Goal: Communication & Community: Answer question/provide support

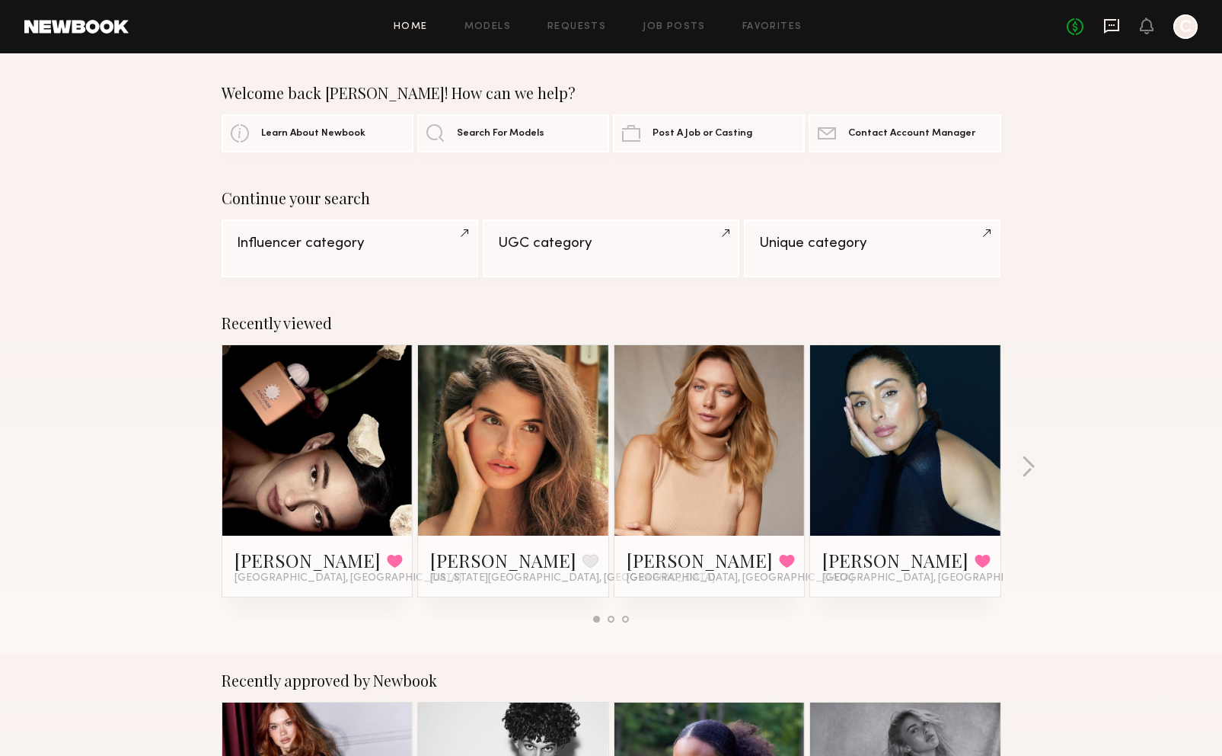
click at [1110, 30] on icon at bounding box center [1111, 26] width 15 height 14
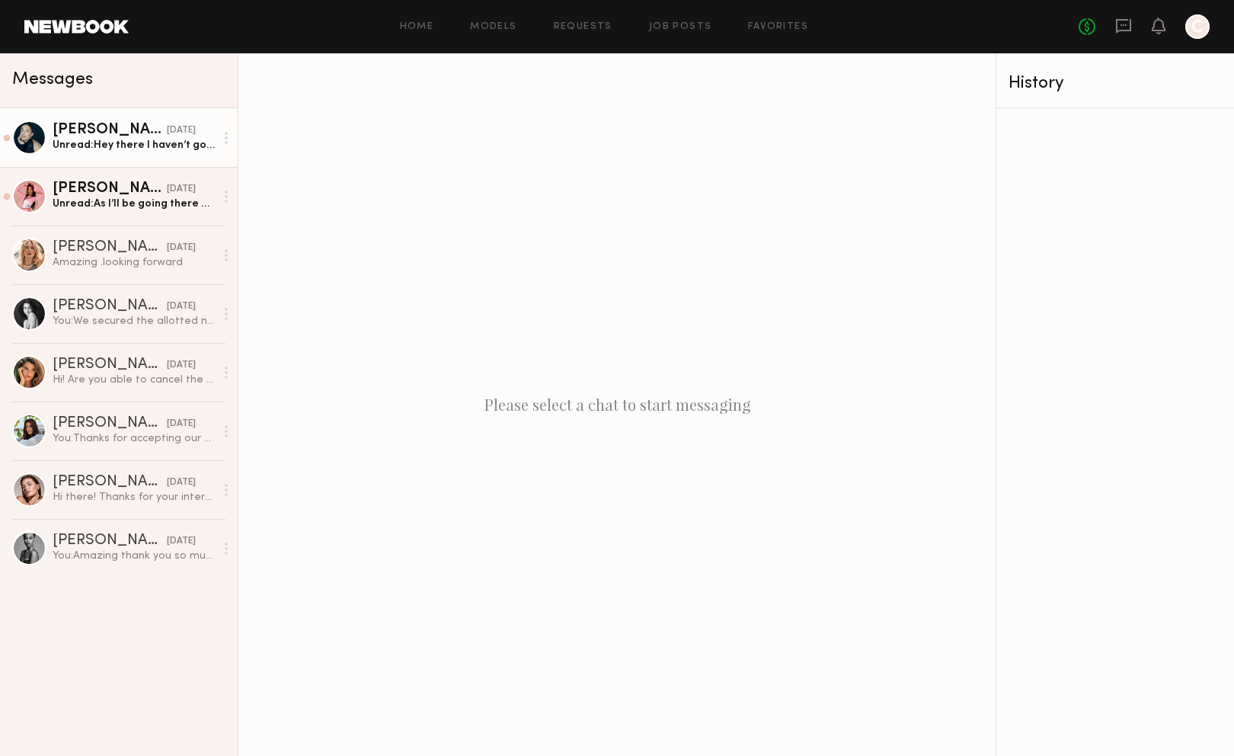
click at [167, 138] on div "[DATE]" at bounding box center [181, 130] width 29 height 14
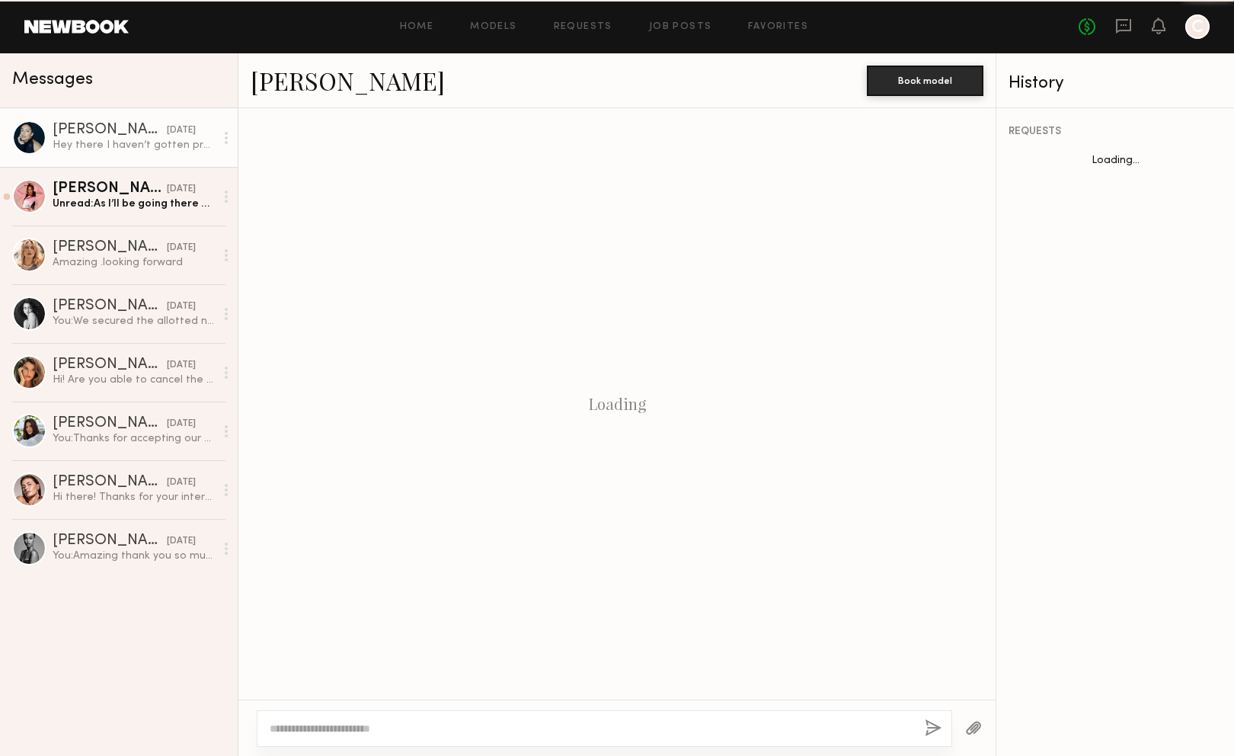
scroll to position [1009, 0]
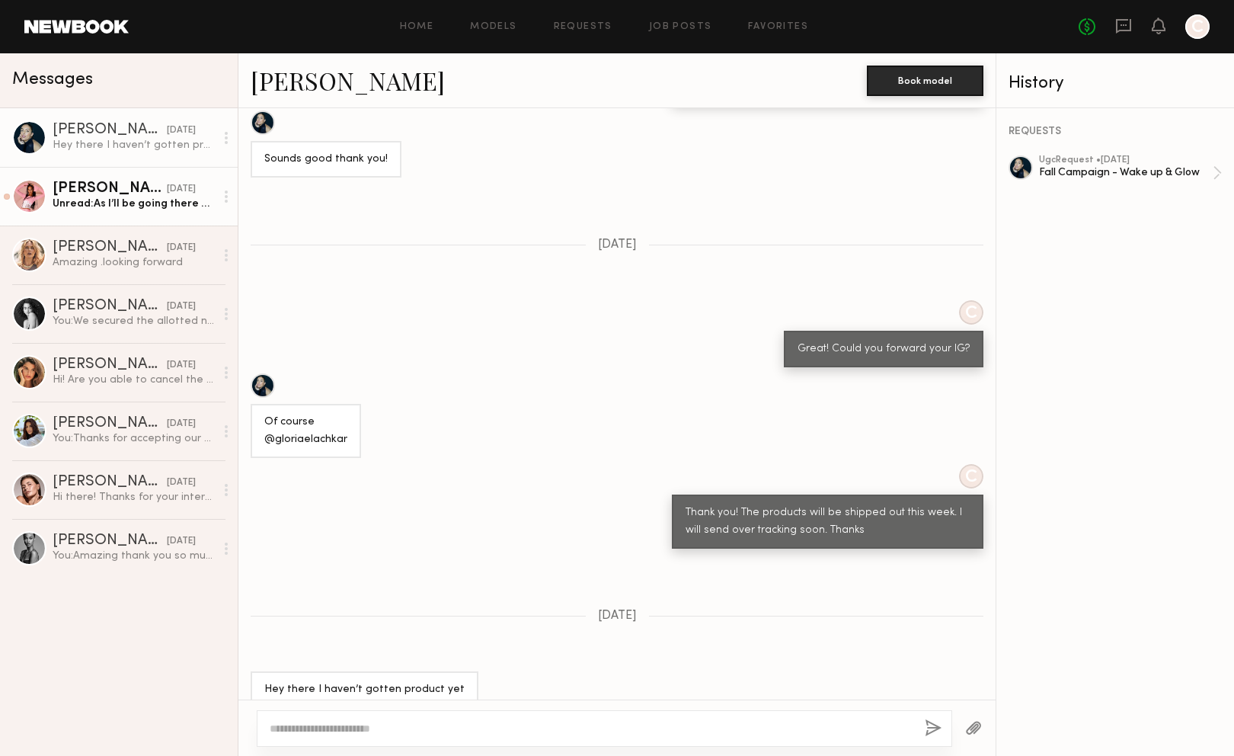
click at [147, 216] on link "[PERSON_NAME] [DATE] Unread: As I’ll be going there next" at bounding box center [119, 196] width 238 height 59
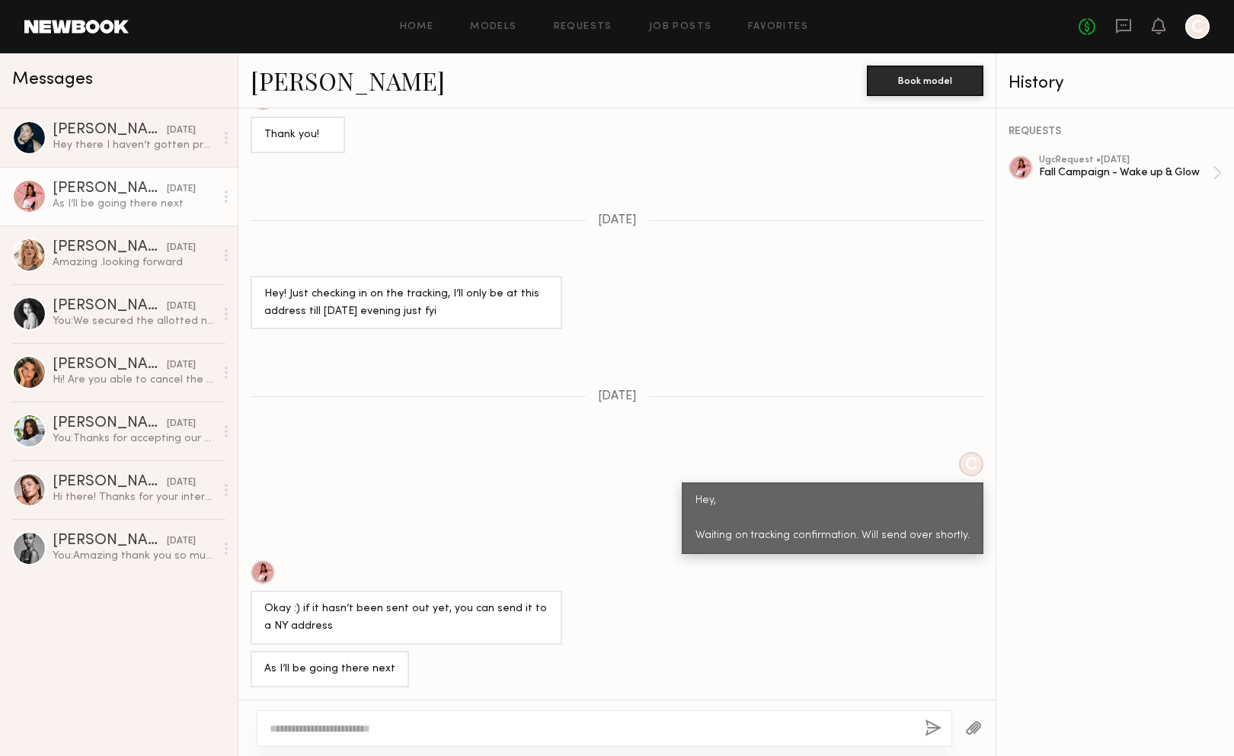
scroll to position [775, 0]
click at [402, 728] on textarea at bounding box center [591, 728] width 643 height 15
click at [413, 733] on textarea "**********" at bounding box center [591, 728] width 643 height 15
type textarea "**********"
click at [935, 724] on button "button" at bounding box center [933, 728] width 17 height 19
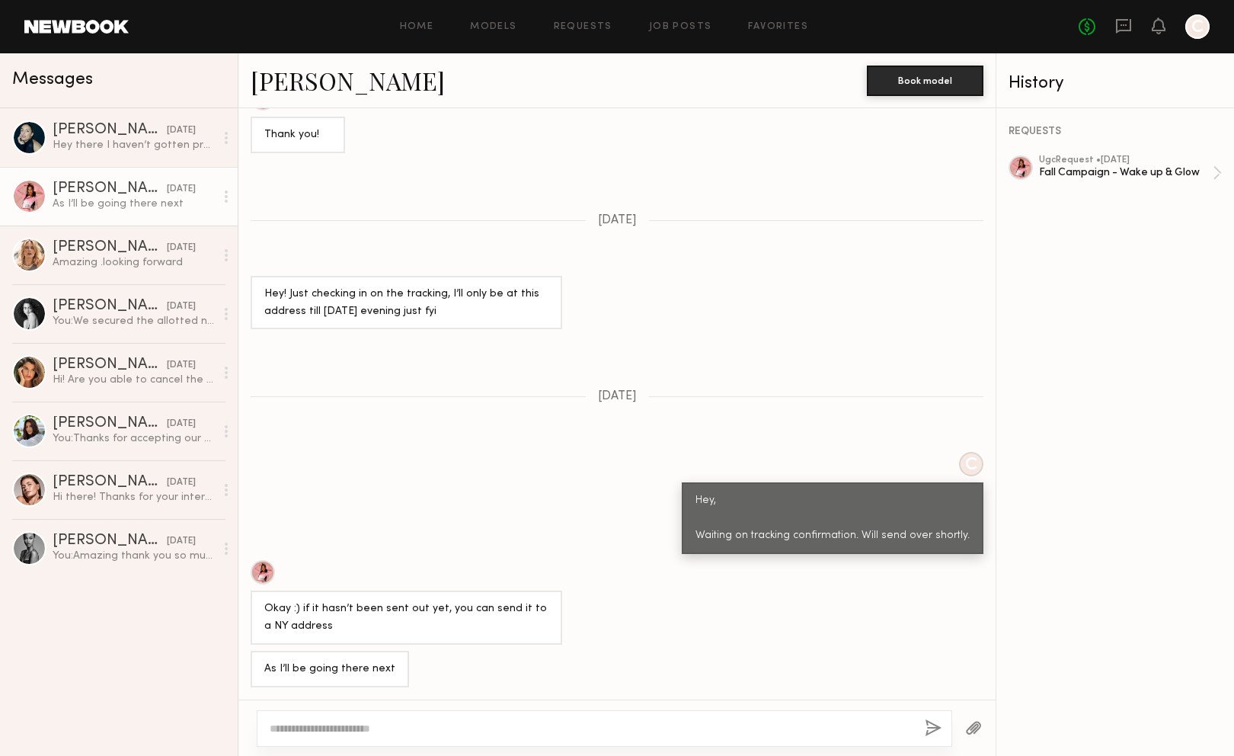
scroll to position [1072, 0]
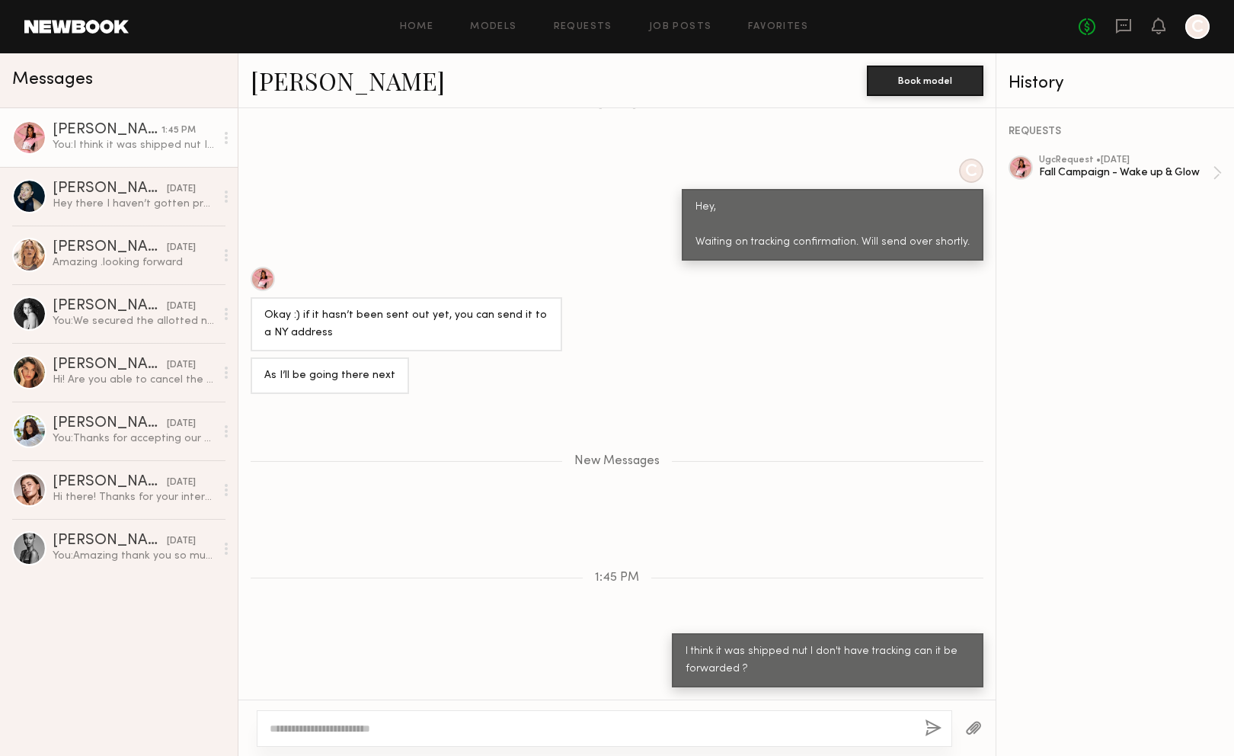
click at [391, 725] on textarea at bounding box center [591, 728] width 643 height 15
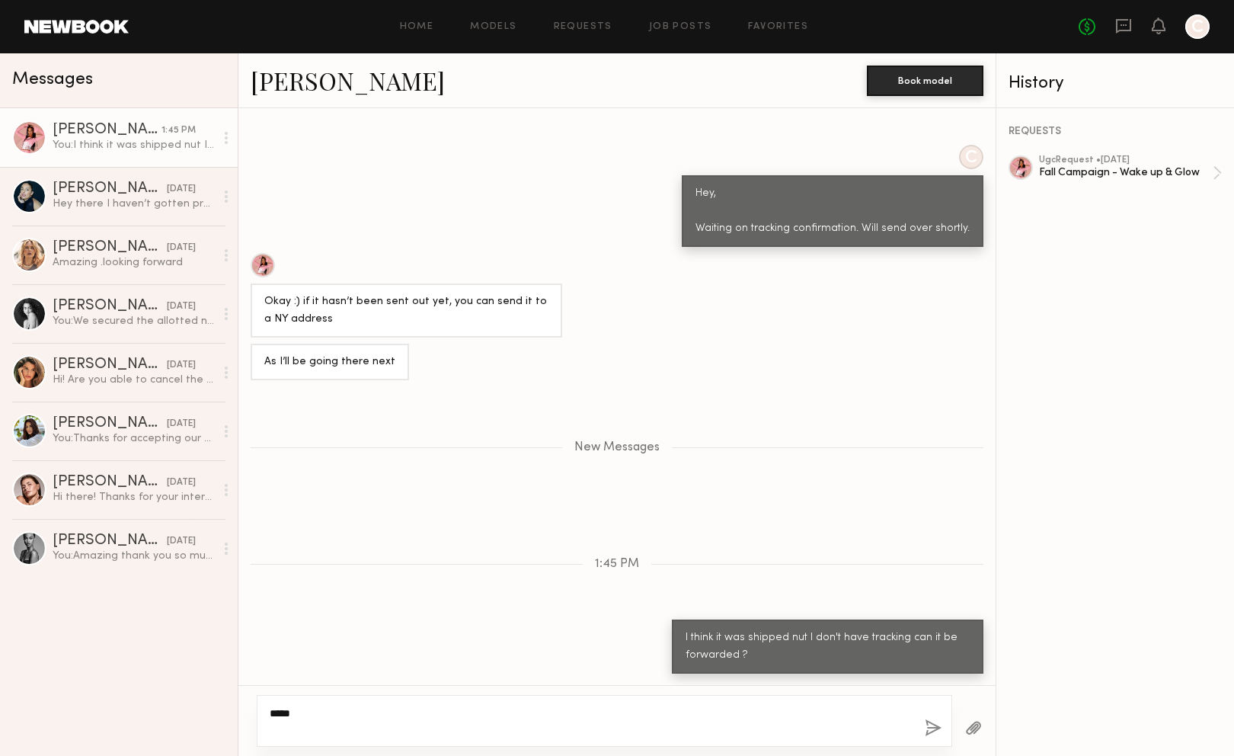
type textarea "****"
click at [931, 725] on button "button" at bounding box center [933, 728] width 17 height 19
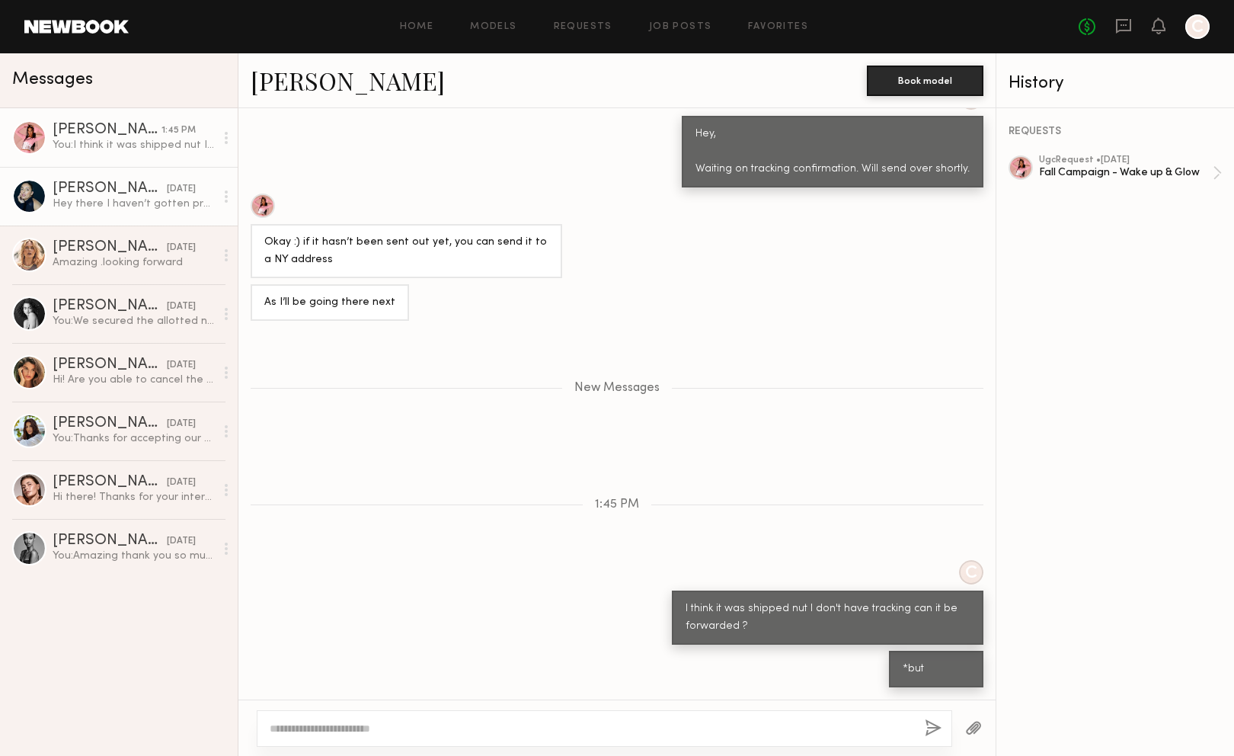
click at [146, 209] on div "Hey there I haven’t gotten product yet" at bounding box center [134, 204] width 162 height 14
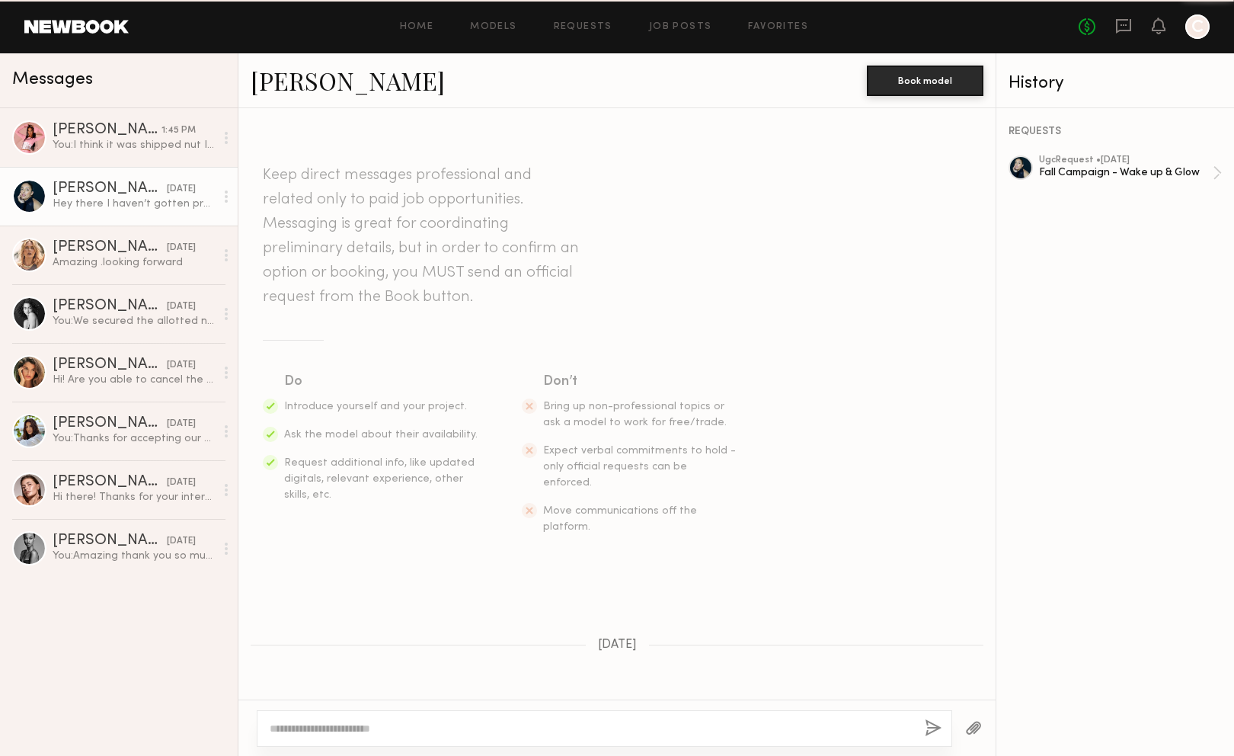
scroll to position [1009, 0]
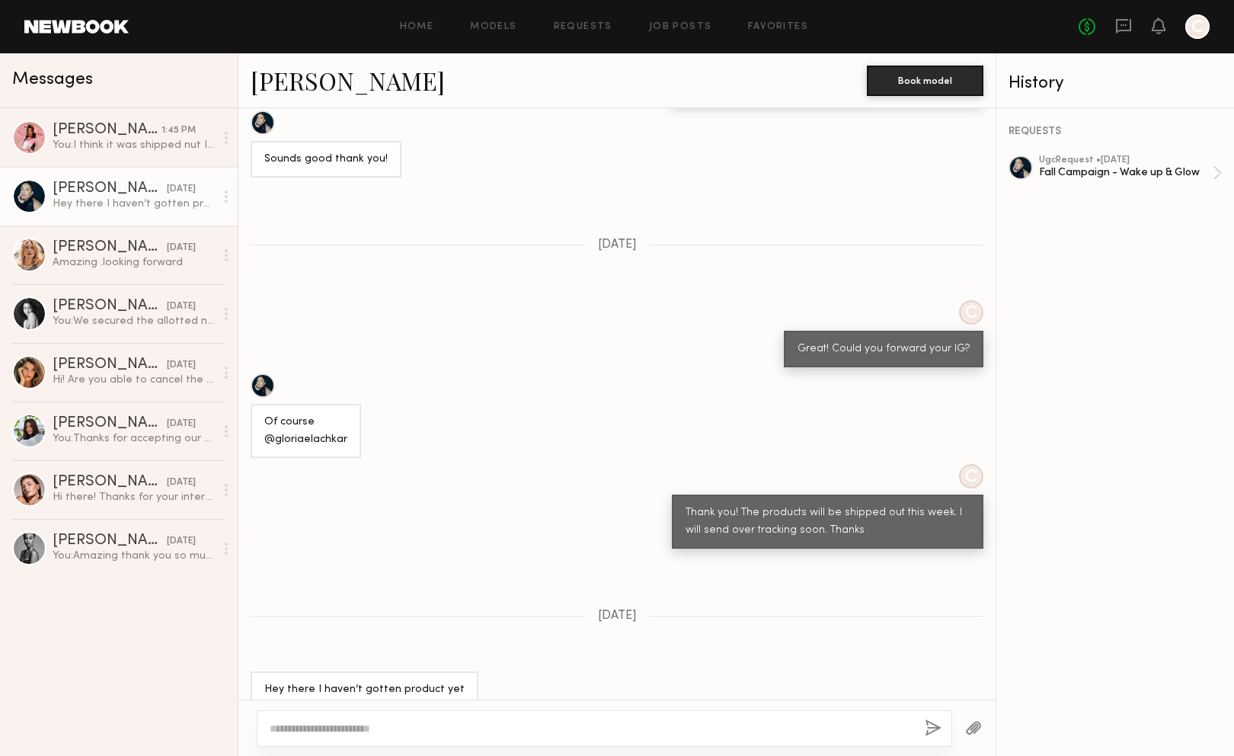
click at [612, 717] on div at bounding box center [604, 728] width 695 height 37
click at [623, 727] on textarea at bounding box center [591, 728] width 643 height 15
type textarea "**********"
drag, startPoint x: 929, startPoint y: 721, endPoint x: 919, endPoint y: 727, distance: 11.2
click at [928, 721] on button "button" at bounding box center [933, 728] width 17 height 19
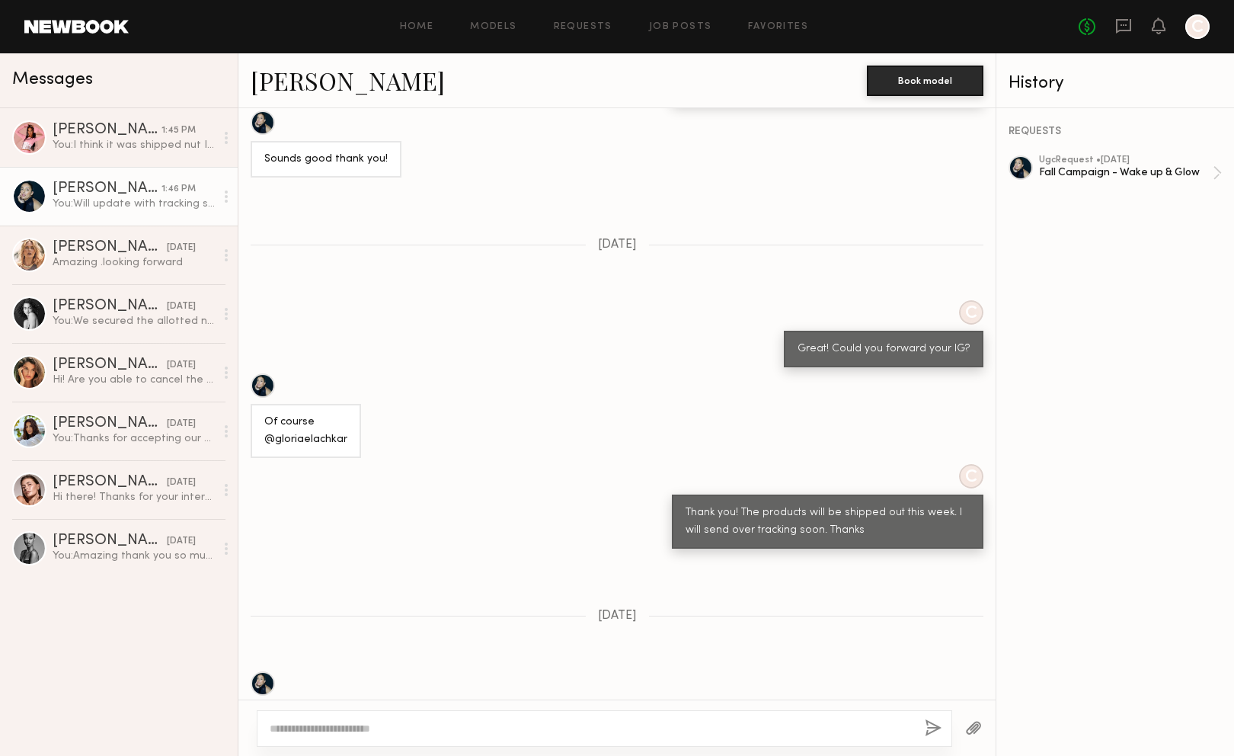
scroll to position [1319, 0]
